Goal: Information Seeking & Learning: Learn about a topic

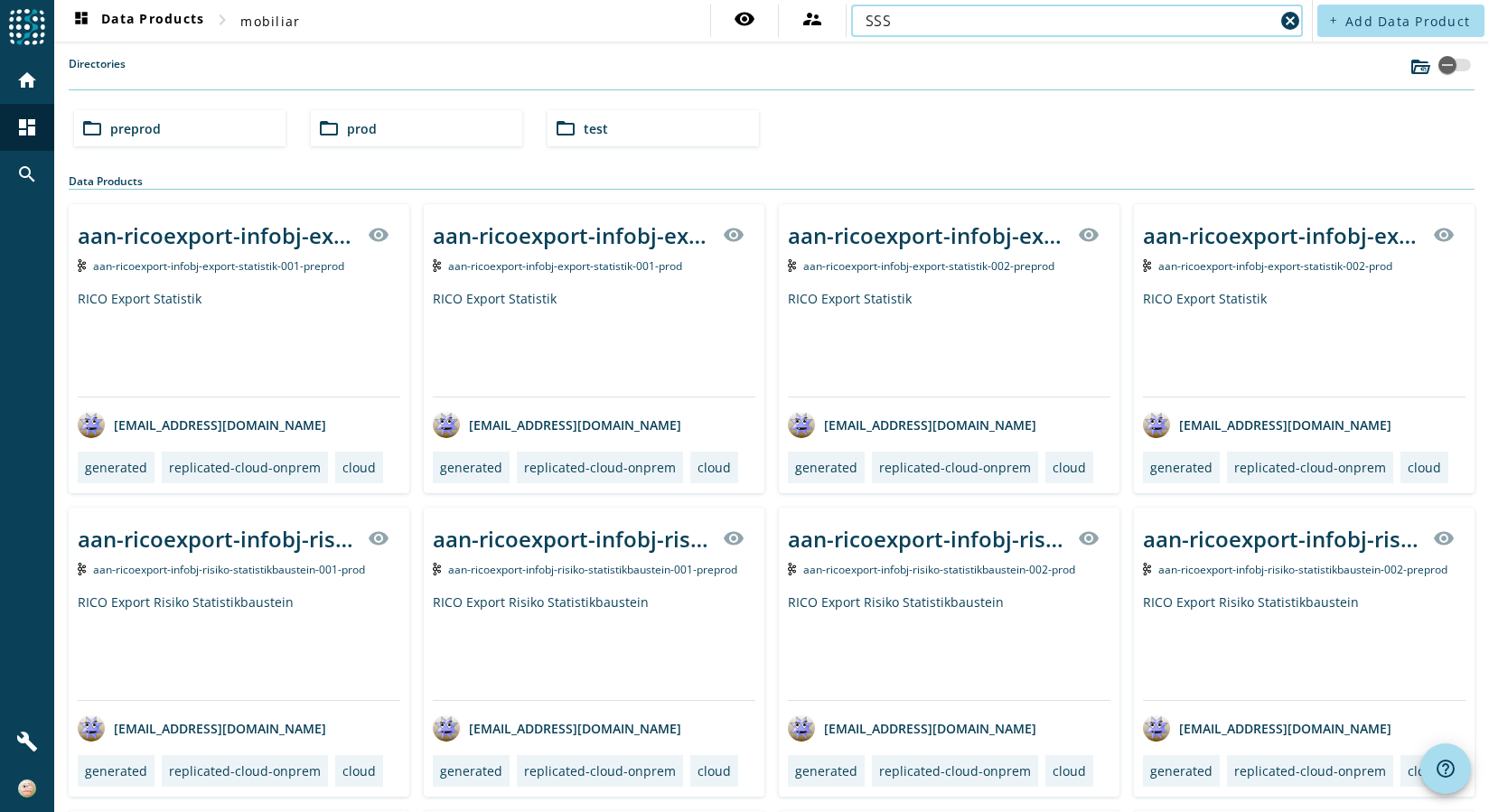
type input "SSS"
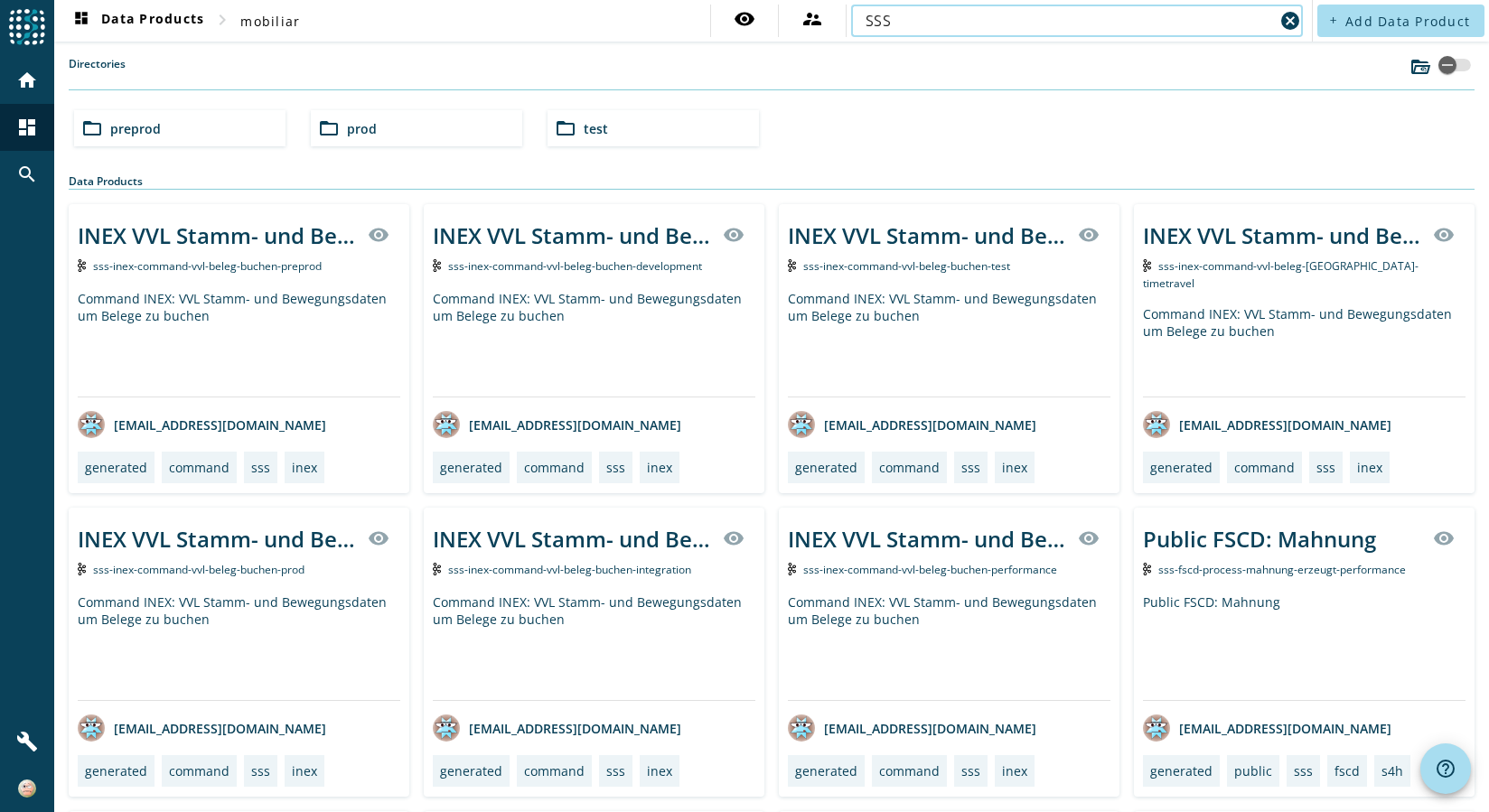
click at [357, 122] on span "prod" at bounding box center [361, 129] width 30 height 17
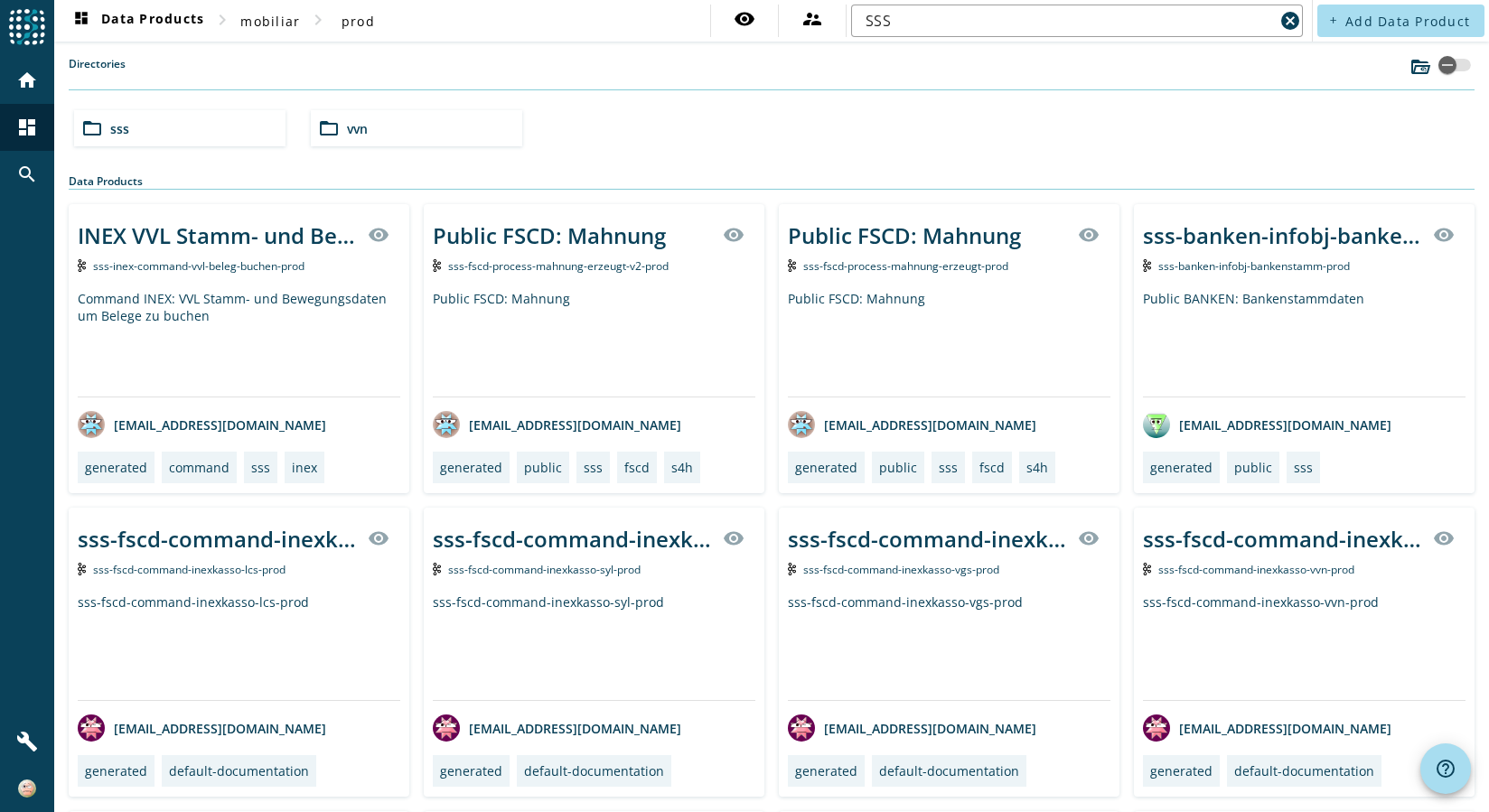
click at [102, 129] on mat-icon "folder_open" at bounding box center [92, 129] width 22 height 22
click at [151, 131] on span "command" at bounding box center [141, 129] width 62 height 17
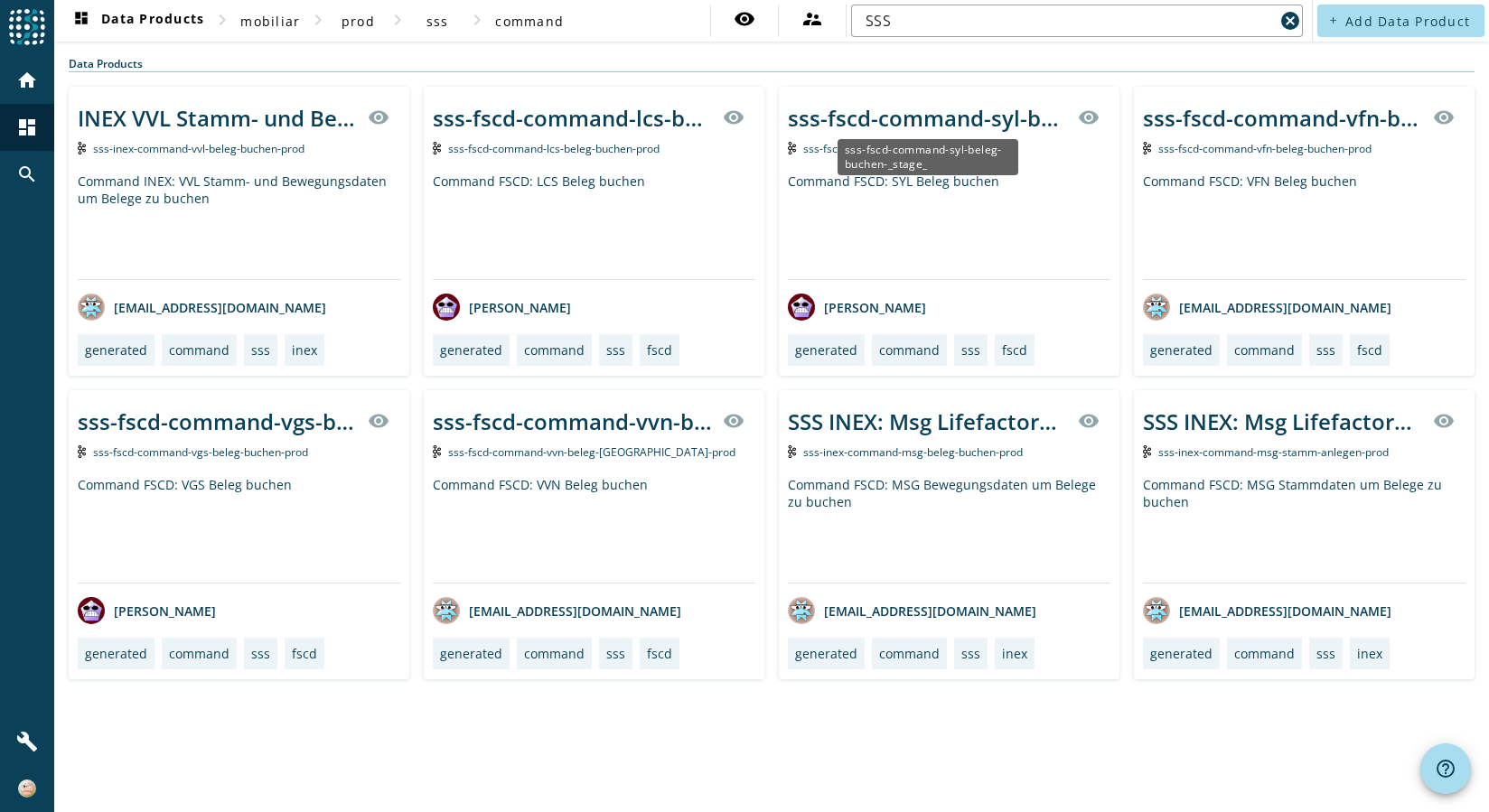
click at [945, 108] on div "sss-fscd-command-syl-beleg-buchen-_stage_" at bounding box center [927, 118] width 279 height 30
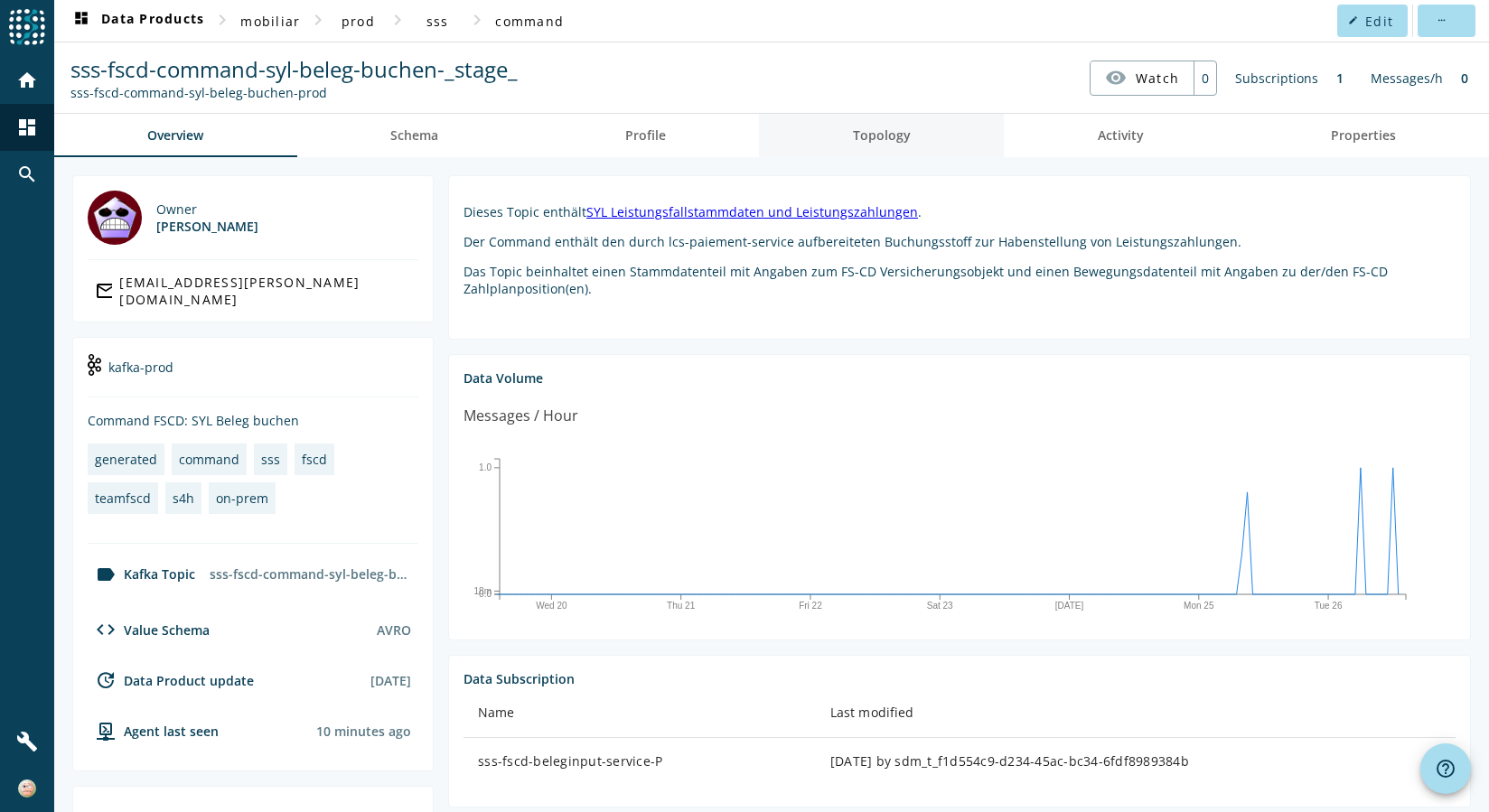
click at [884, 139] on span "Topology" at bounding box center [882, 136] width 58 height 13
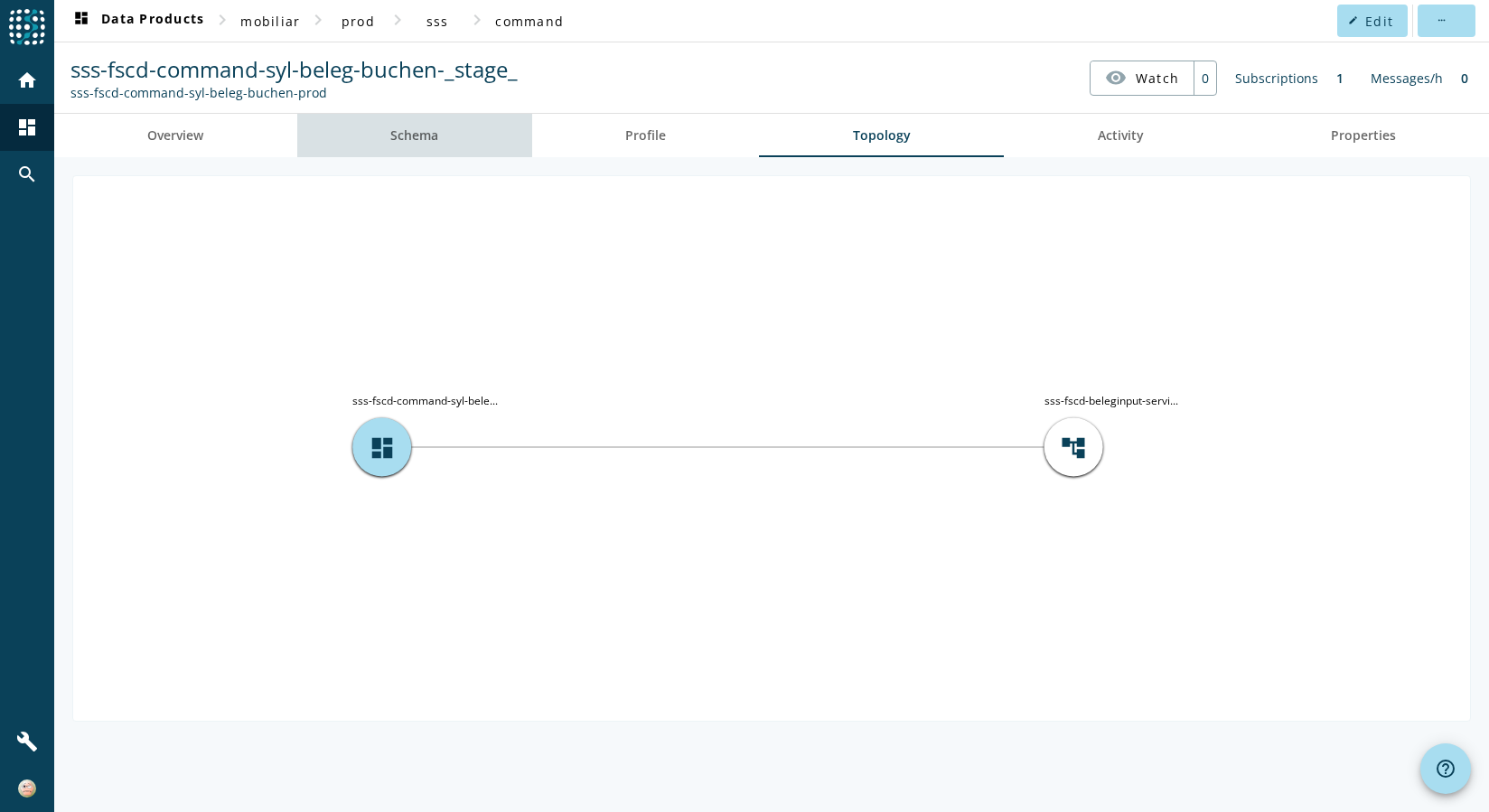
click at [438, 130] on span "Schema" at bounding box center [414, 136] width 48 height 13
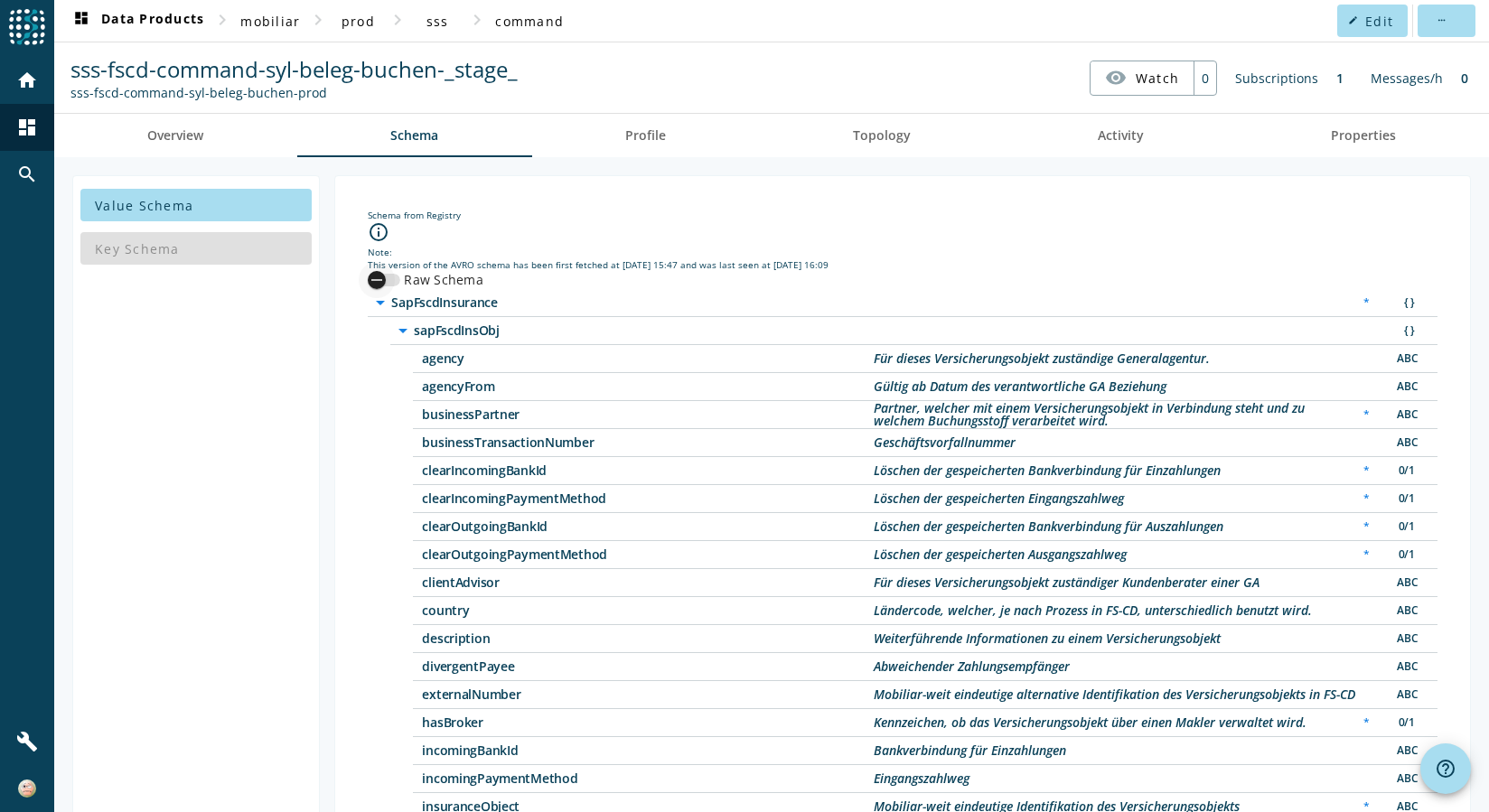
click at [389, 276] on div "button" at bounding box center [377, 280] width 36 height 36
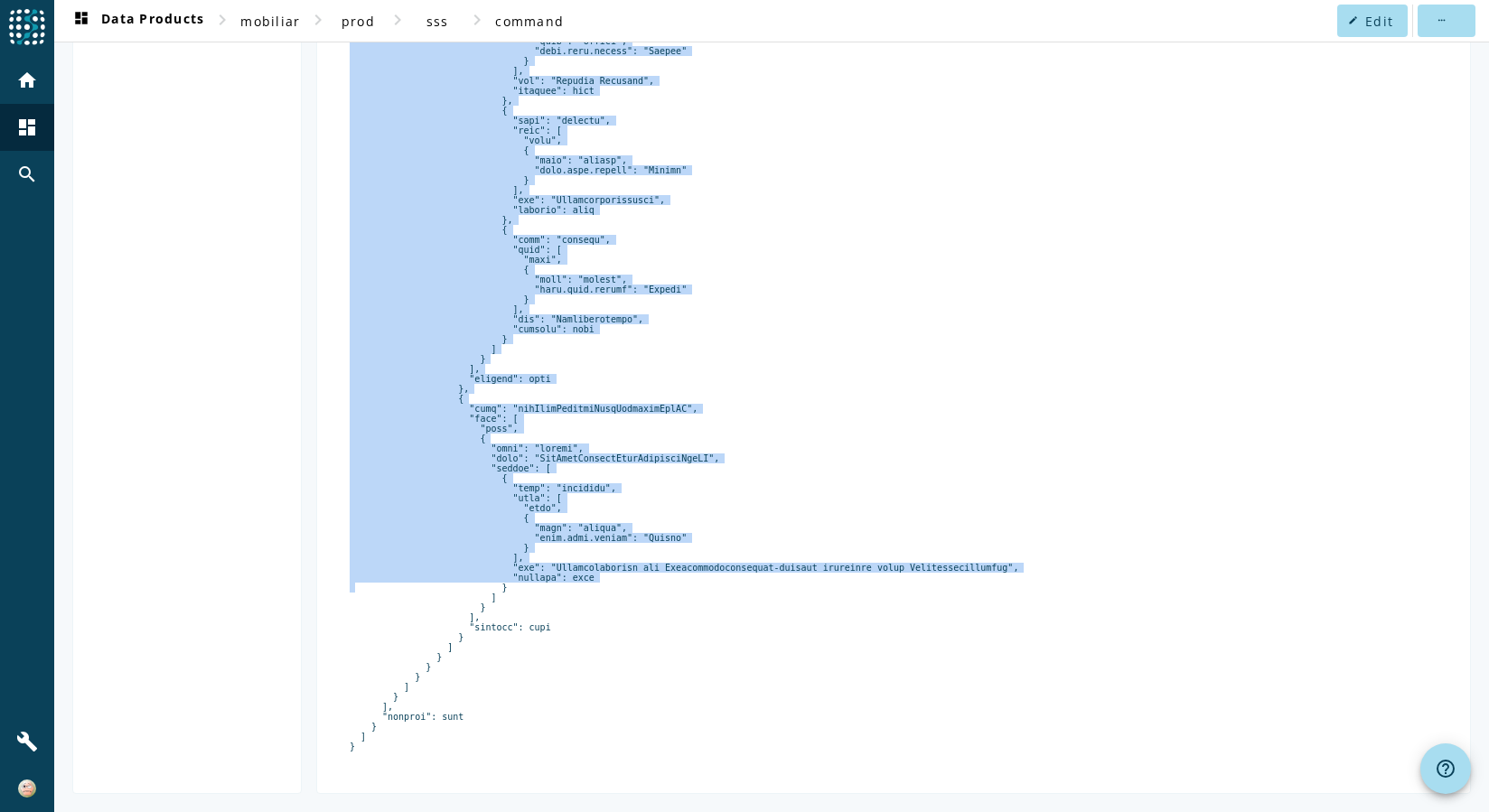
scroll to position [8971, 0]
drag, startPoint x: 414, startPoint y: 302, endPoint x: 672, endPoint y: 762, distance: 527.4
copy pre "{ "type": "record", "name": "SapFscdInsurance", "namespace": "ch.mobi.sap.fscd.…"
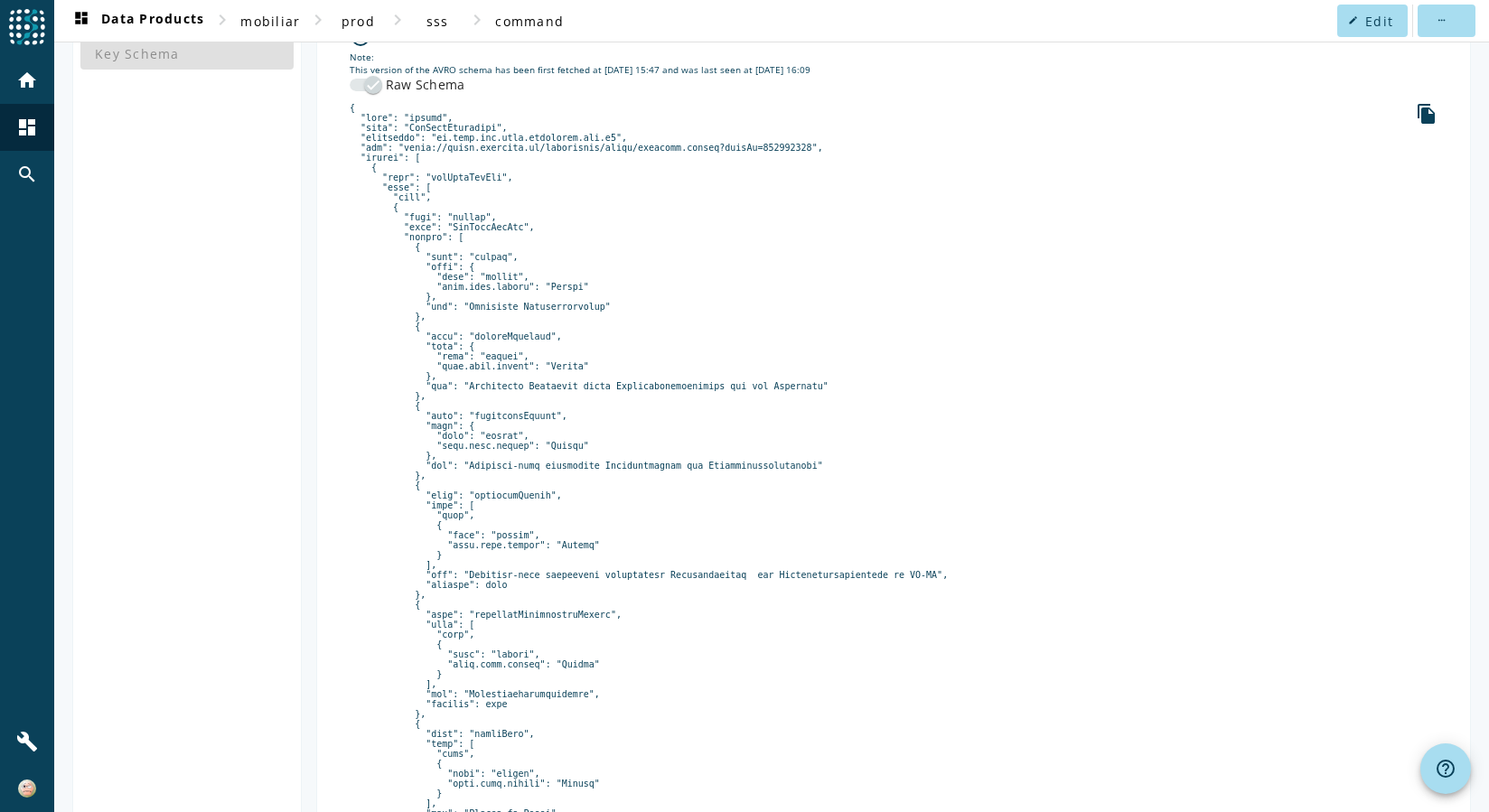
scroll to position [271, 0]
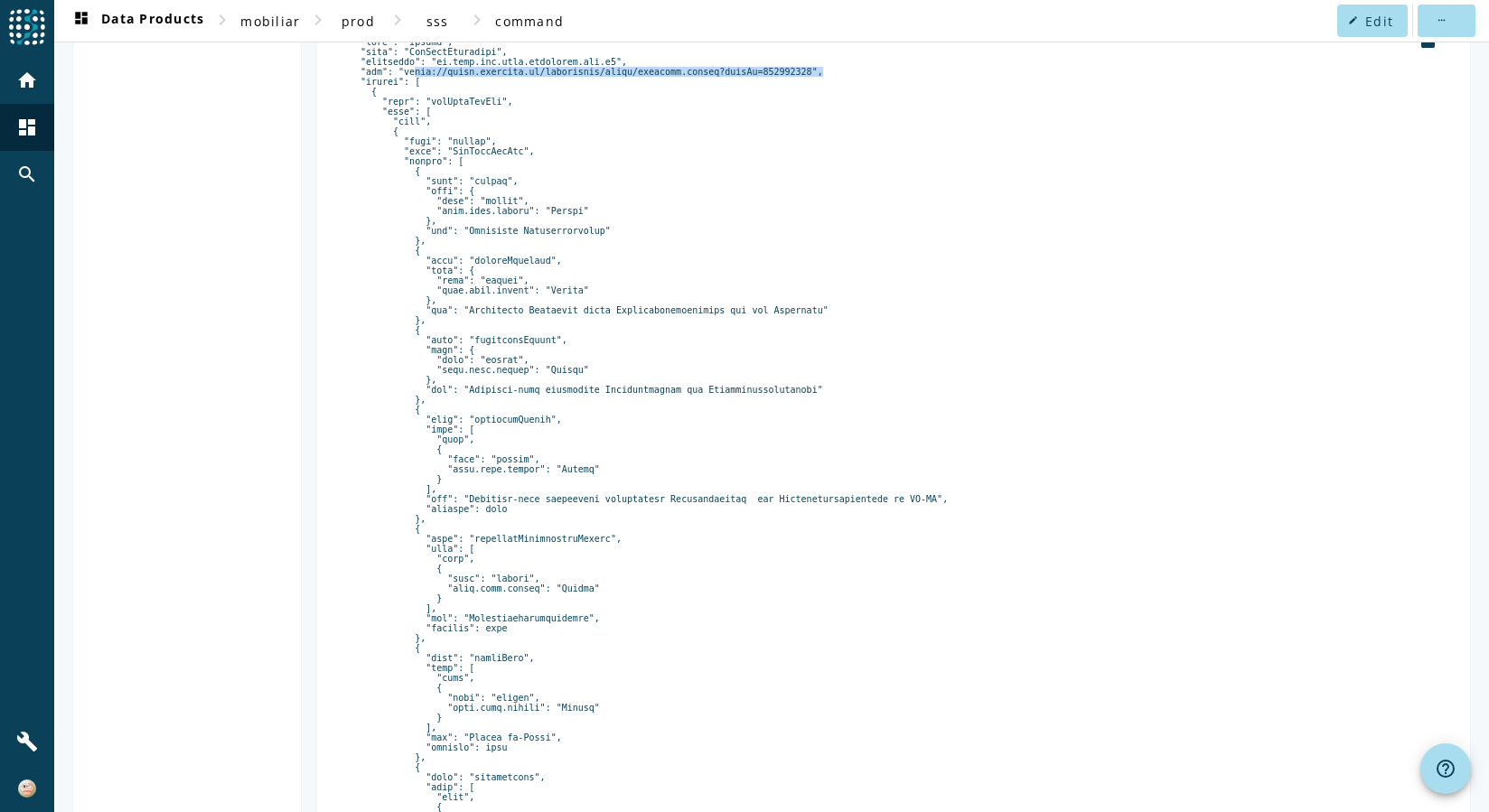
drag, startPoint x: 455, startPoint y: 74, endPoint x: 831, endPoint y: 76, distance: 376.0
copy pre "[URL][DOMAIN_NAME]"
